Goal: Task Accomplishment & Management: Manage account settings

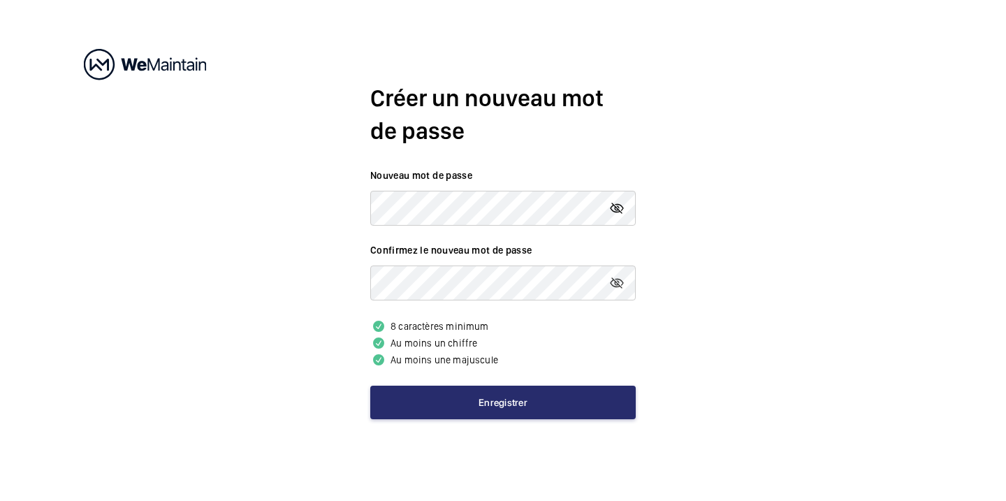
click at [621, 210] on mat-icon at bounding box center [616, 208] width 17 height 17
click at [430, 459] on div "Créer un nouveau mot de passe Nouveau mot de passe Confirmez le nouveau mot de …" at bounding box center [503, 250] width 1006 height 501
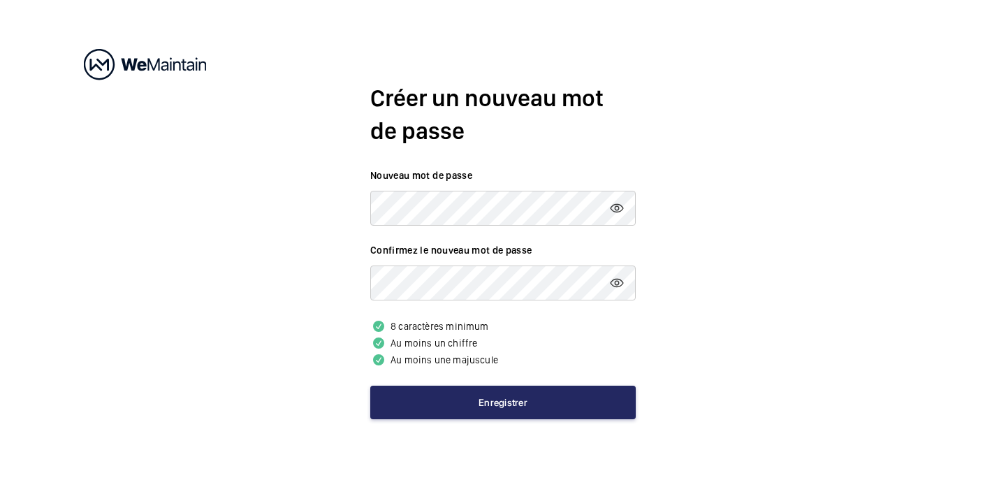
click at [494, 404] on button "Enregistrer" at bounding box center [502, 403] width 265 height 34
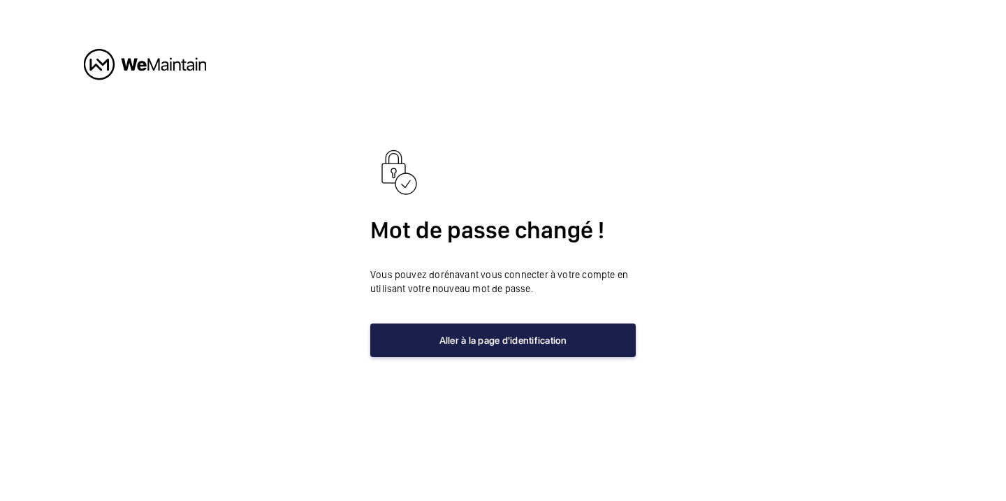
click at [510, 344] on button "Aller à la page d'identification" at bounding box center [502, 340] width 265 height 34
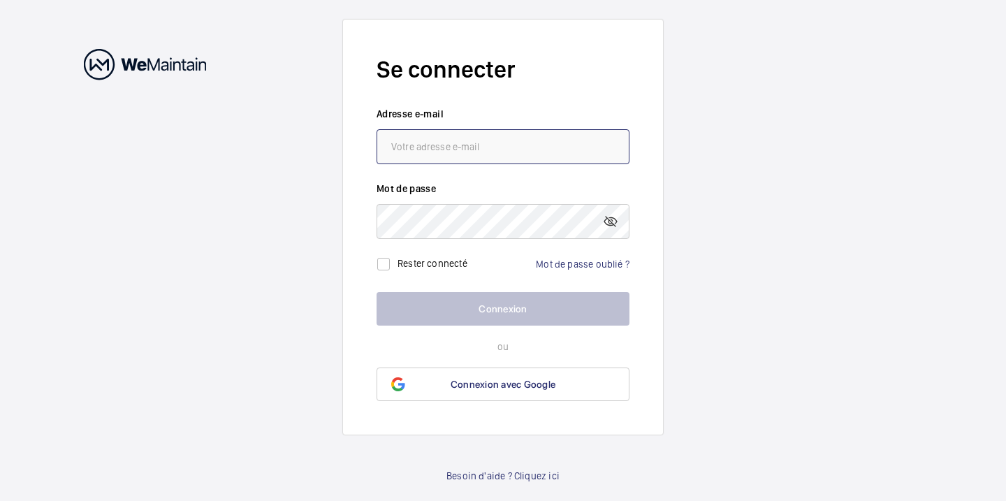
type input "[PERSON_NAME][EMAIL_ADDRESS][DOMAIN_NAME]"
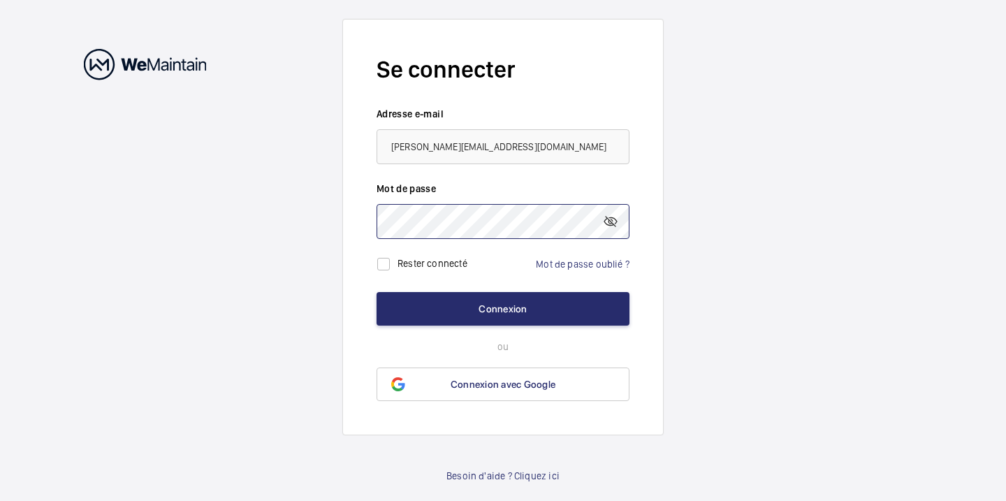
click at [503, 308] on button "Connexion" at bounding box center [503, 309] width 253 height 34
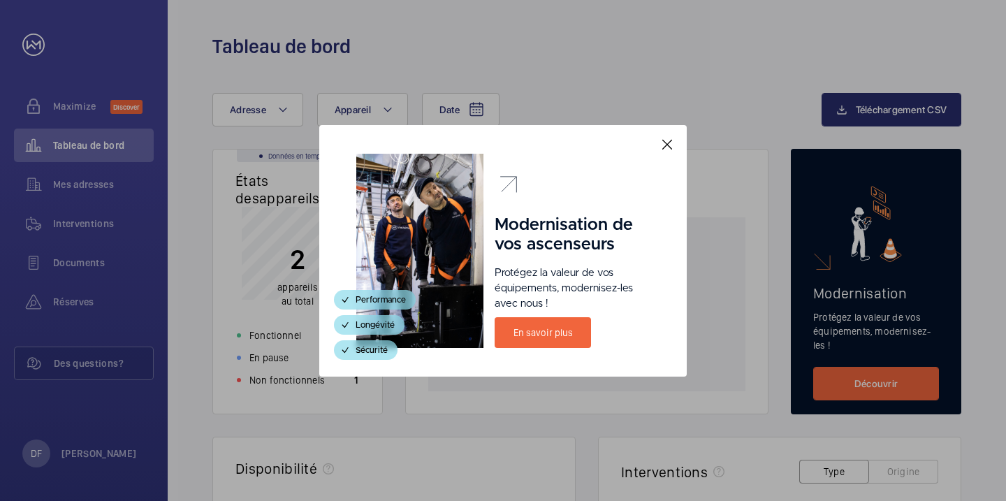
click at [667, 146] on mat-icon at bounding box center [667, 144] width 17 height 17
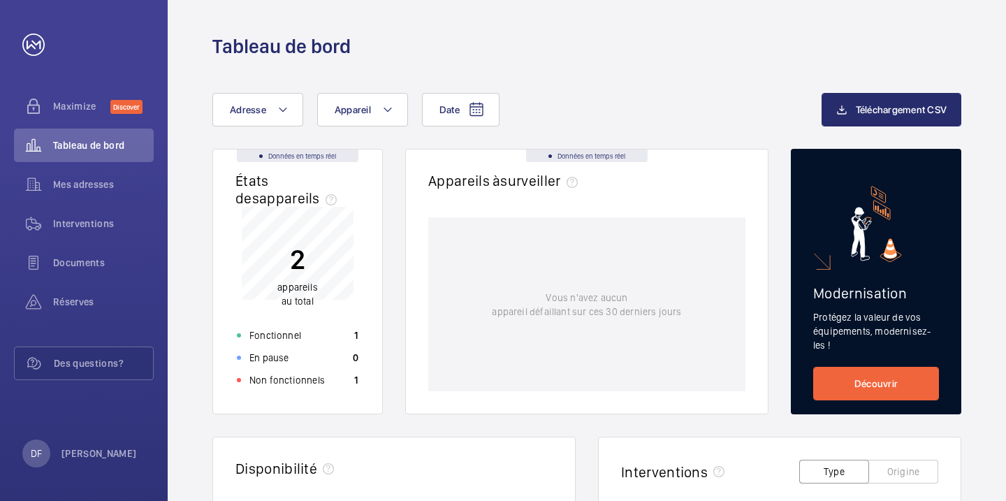
click at [291, 276] on p "2" at bounding box center [297, 259] width 41 height 35
click at [357, 107] on span "Appareil" at bounding box center [353, 109] width 36 height 11
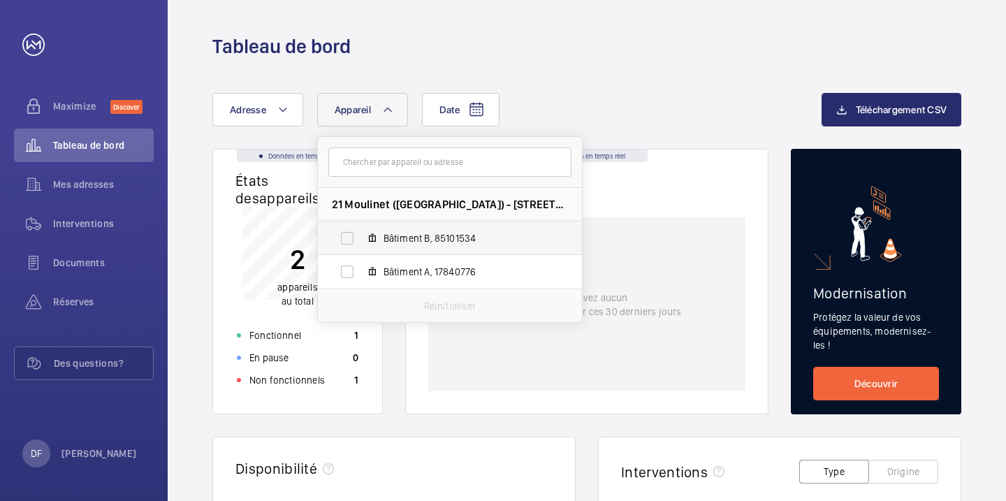
click at [416, 241] on span "Bâtiment B, 85101534" at bounding box center [465, 238] width 162 height 14
click at [361, 241] on input "Bâtiment B, 85101534" at bounding box center [347, 238] width 28 height 28
checkbox input "true"
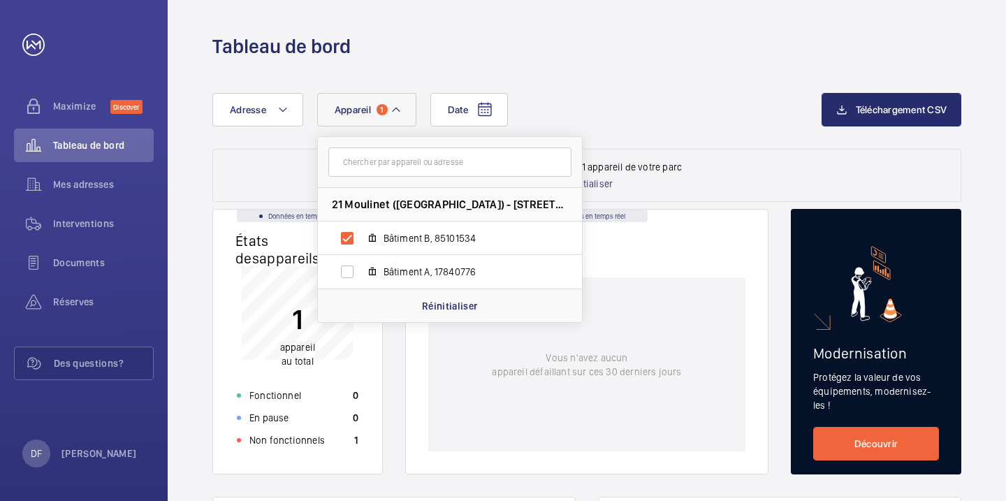
click at [406, 342] on wm-front-card-body "Vous n'avez aucun appareil défaillant sur ces 30 derniers jours" at bounding box center [587, 375] width 362 height 196
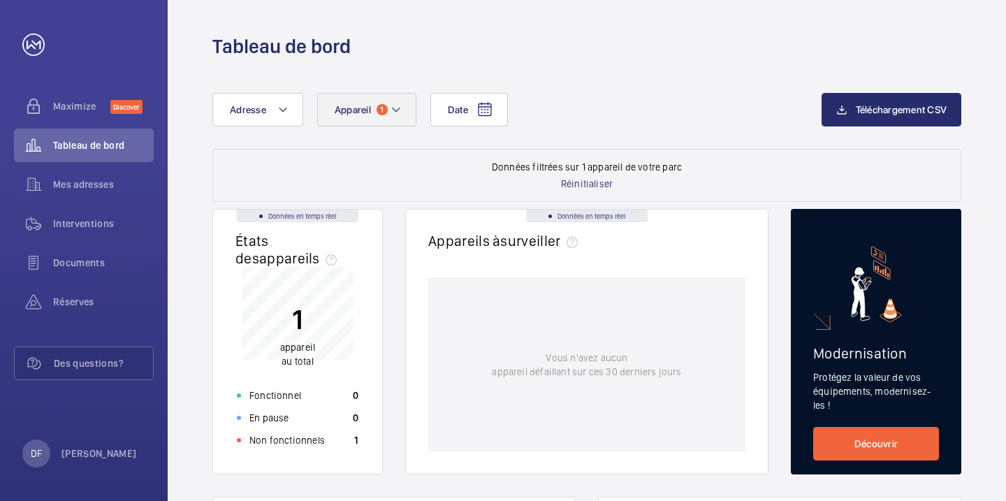
click at [357, 113] on span "Appareil" at bounding box center [353, 109] width 36 height 11
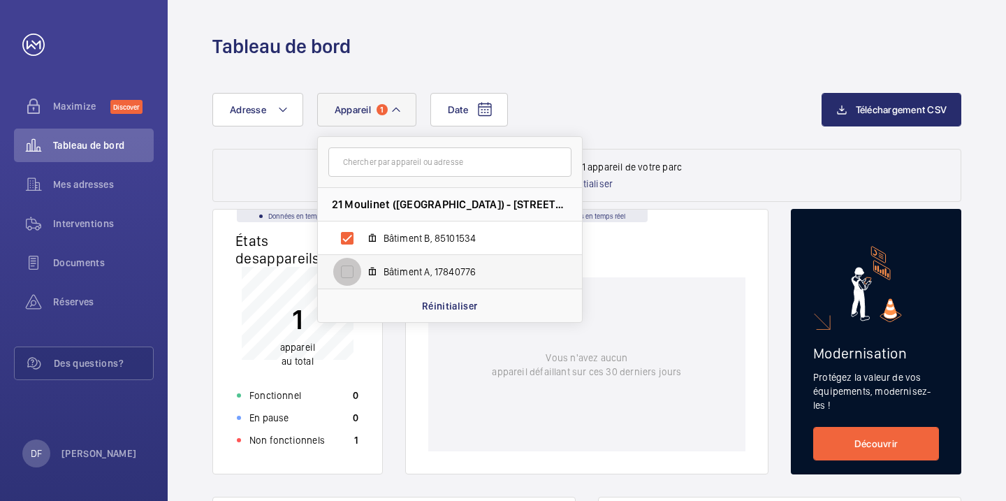
click at [346, 265] on input "Bâtiment A, 17840776" at bounding box center [347, 272] width 28 height 28
checkbox input "true"
click at [462, 49] on div "Tableau de bord" at bounding box center [586, 47] width 749 height 26
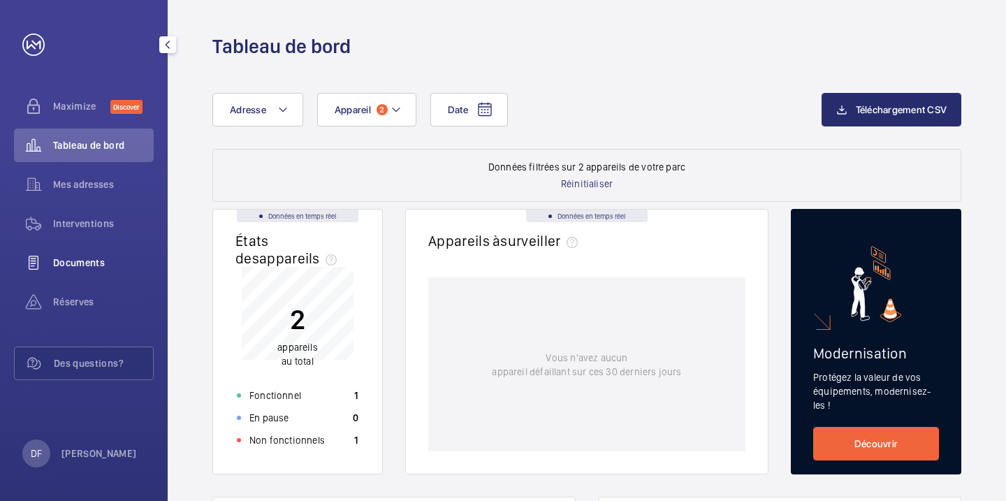
click at [89, 267] on span "Documents" at bounding box center [103, 263] width 101 height 14
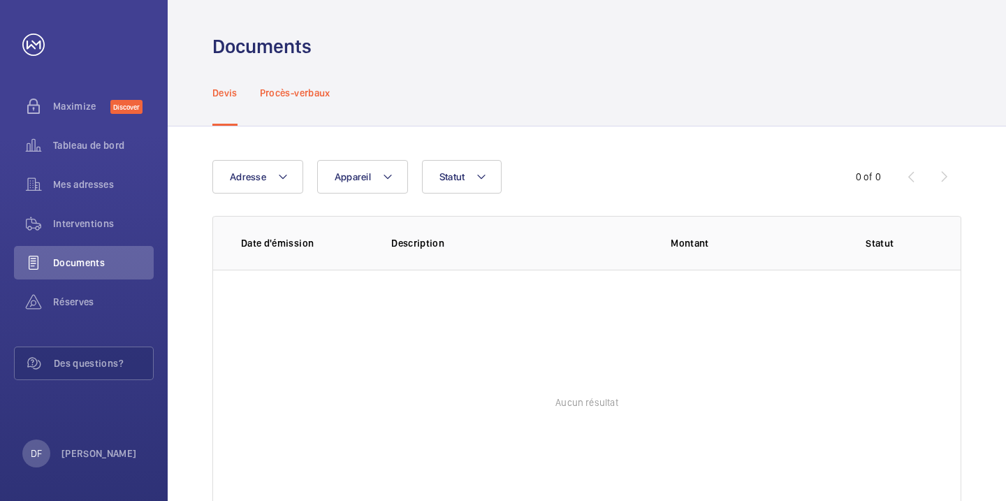
click at [296, 96] on p "Procès-verbaux" at bounding box center [295, 93] width 71 height 14
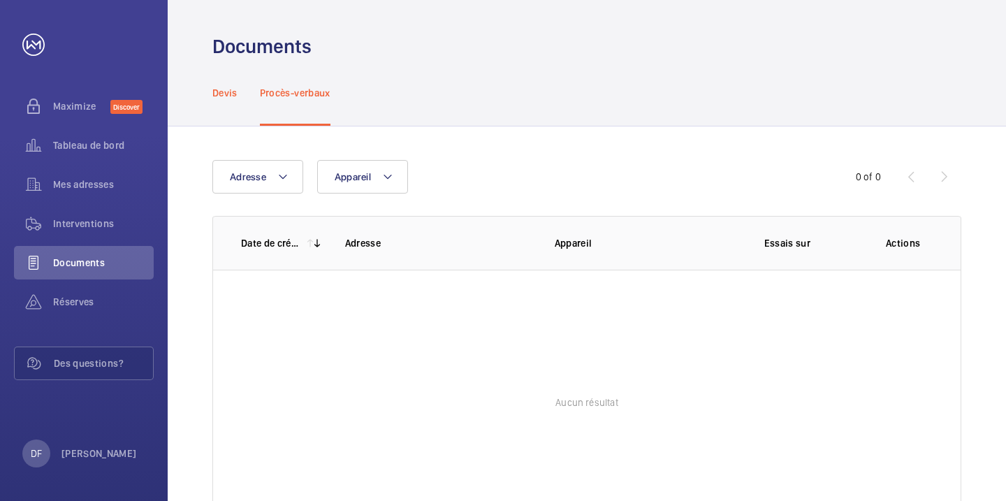
click at [225, 96] on p "Devis" at bounding box center [224, 93] width 25 height 14
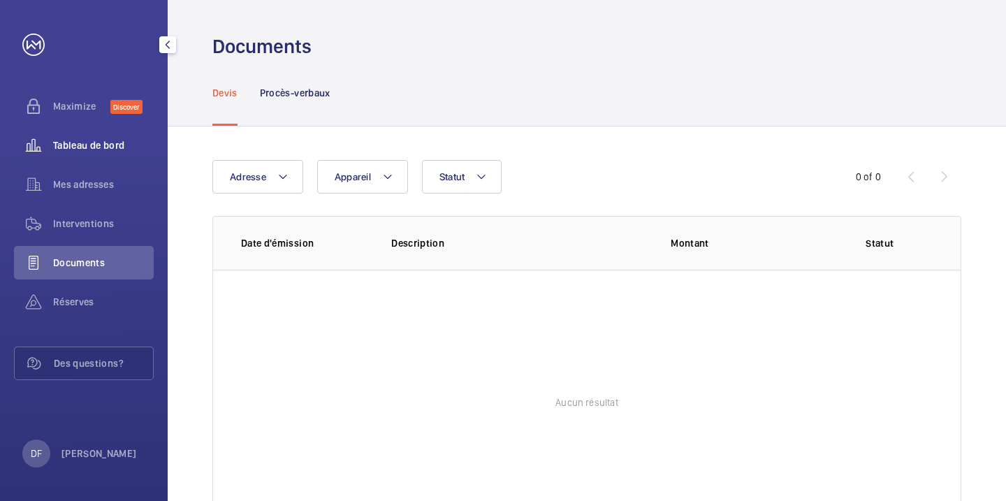
click at [75, 147] on span "Tableau de bord" at bounding box center [103, 145] width 101 height 14
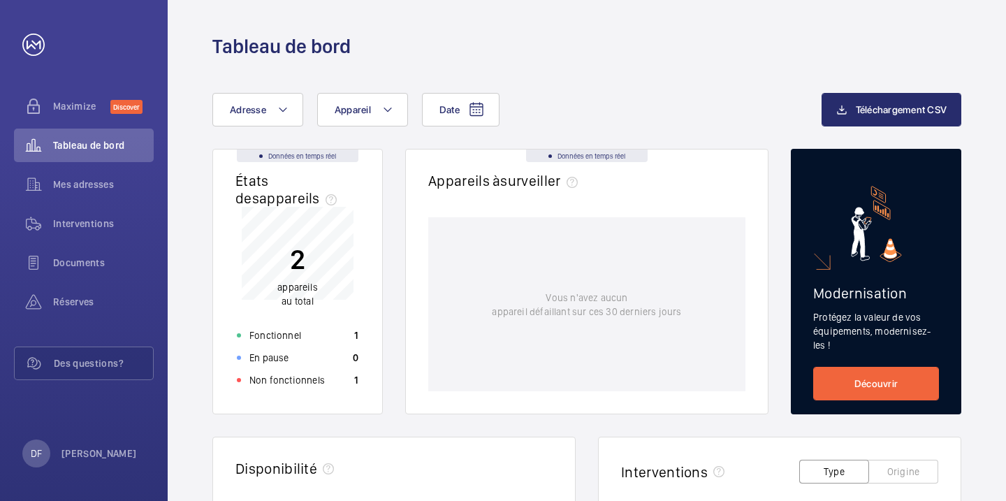
click at [470, 54] on div "Tableau de bord" at bounding box center [586, 47] width 749 height 26
